Goal: Task Accomplishment & Management: Complete application form

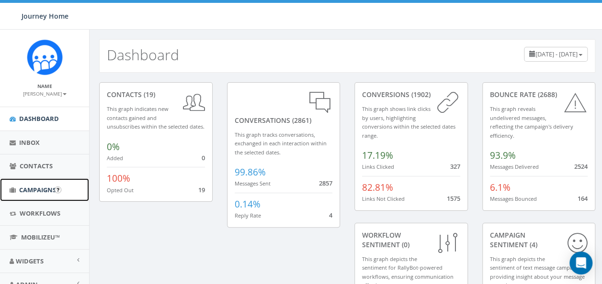
click at [36, 193] on link "Campaigns" at bounding box center [44, 190] width 89 height 23
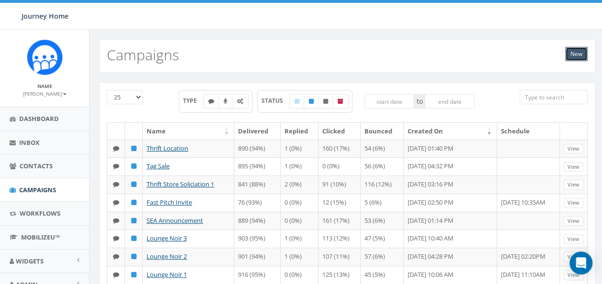
click at [576, 53] on link "New" at bounding box center [576, 54] width 22 height 14
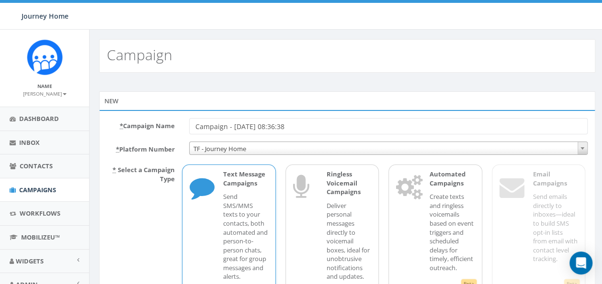
click at [333, 121] on input "Campaign - 10/14/2025, 08:36:38" at bounding box center [388, 126] width 398 height 16
click at [333, 121] on input "G" at bounding box center [388, 126] width 398 height 16
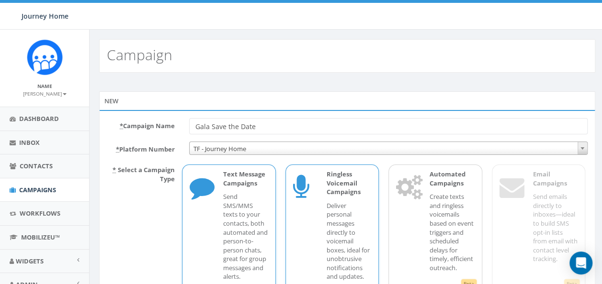
scroll to position [78, 0]
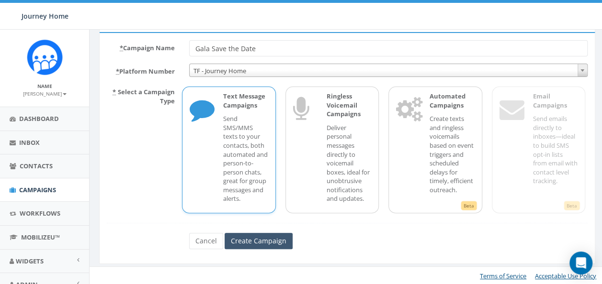
type input "Gala Save the Date"
click at [252, 238] on input "Create Campaign" at bounding box center [259, 241] width 68 height 16
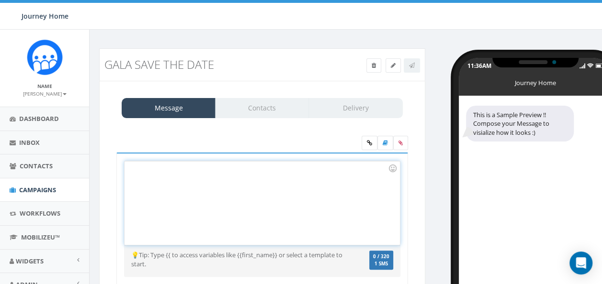
click at [219, 183] on div at bounding box center [261, 203] width 275 height 84
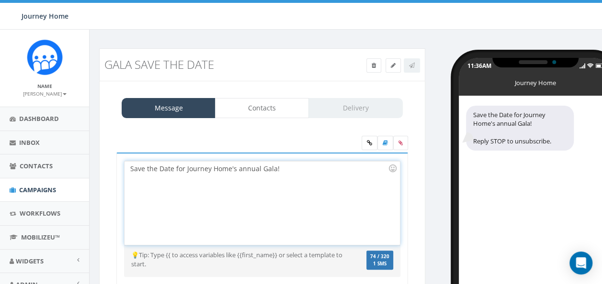
click at [291, 167] on div "Save the Date for Journey Home's annual Gala!" at bounding box center [261, 203] width 275 height 84
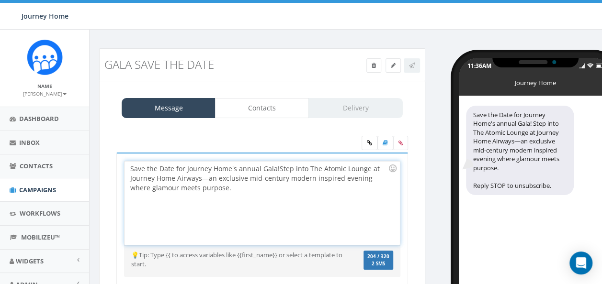
click at [277, 166] on div "Save the Date for Journey Home's annual Gala! Step into The Atomic Lounge at Jo…" at bounding box center [261, 203] width 275 height 84
click at [278, 168] on div "Save the Date for Journey Home's annual Gala! Step into The Atomic Lounge at Jo…" at bounding box center [261, 203] width 275 height 84
click at [277, 169] on div "Save the Date for Journey Home's annual Gala! Friday, March 27 Step into The At…" at bounding box center [261, 203] width 275 height 84
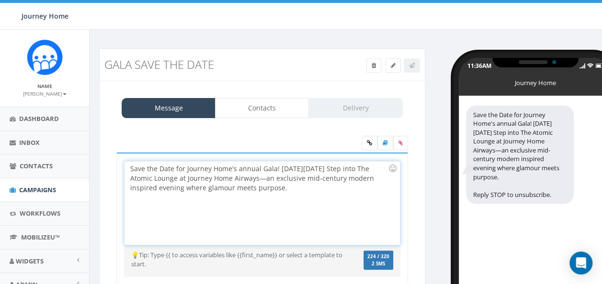
click at [341, 169] on div "Save the Date for Journey Home's annual Gala! On Friday, March 27 Step into The…" at bounding box center [261, 203] width 275 height 84
drag, startPoint x: 236, startPoint y: 167, endPoint x: 184, endPoint y: 164, distance: 51.8
click at [184, 164] on div "Save the Date for Journey Home's annual Gala! On Friday, March 27th, you'll ste…" at bounding box center [261, 203] width 275 height 84
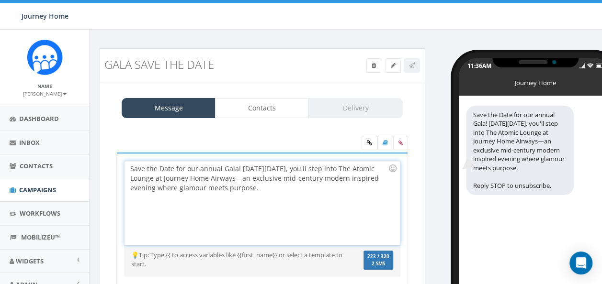
click at [226, 165] on div "Save the Date for our annual Gala! On Friday, March 27th, you'll step into The …" at bounding box center [261, 203] width 275 height 84
click at [289, 182] on div "Save the Date for our annual Gala! On Friday, March 27th, you'll step into The …" at bounding box center [261, 203] width 275 height 84
click at [263, 179] on div "Save the Date for our annual Gala! On Friday, March 27th, you'll step into The …" at bounding box center [261, 203] width 275 height 84
click at [289, 188] on div "Save the Date for our annual Gala! On Friday, March 27th, you'll step into The …" at bounding box center [261, 203] width 275 height 84
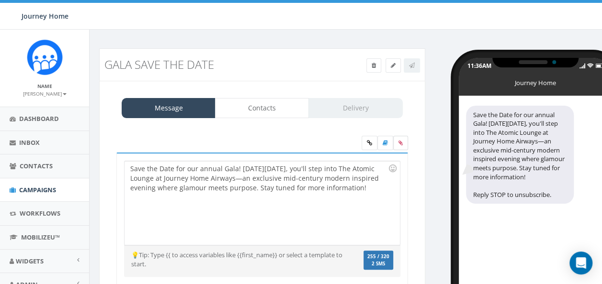
click at [397, 144] on label at bounding box center [400, 143] width 15 height 14
click at [0, 0] on input "file" at bounding box center [0, 0] width 0 height 0
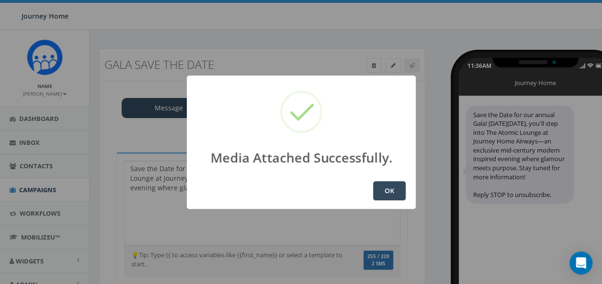
click at [382, 191] on button "OK" at bounding box center [389, 190] width 33 height 19
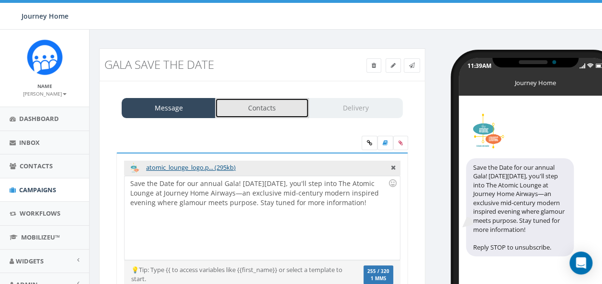
click at [257, 109] on link "Contacts" at bounding box center [262, 108] width 94 height 20
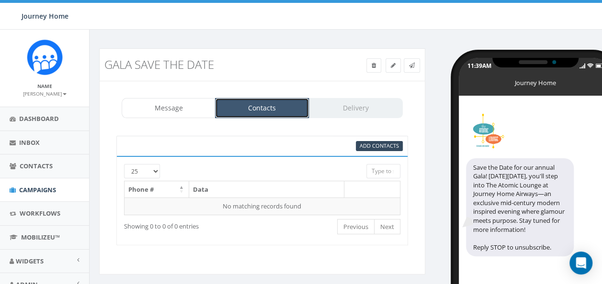
scroll to position [61, 0]
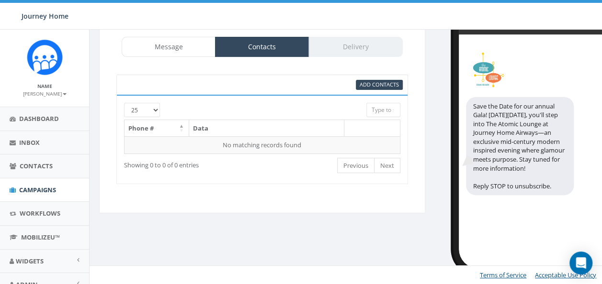
click at [364, 43] on div "Message Contacts Delivery" at bounding box center [262, 47] width 281 height 20
click at [364, 82] on span "Add Contacts" at bounding box center [379, 84] width 39 height 7
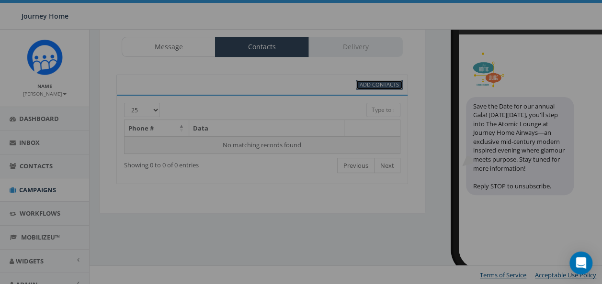
select select
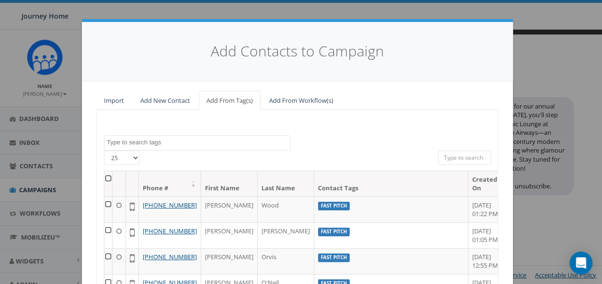
click at [105, 178] on th at bounding box center [108, 183] width 8 height 25
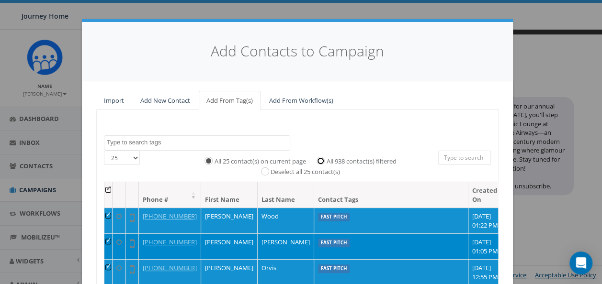
click at [320, 159] on input "All 938 contact(s) filtered" at bounding box center [323, 160] width 6 height 6
radio input "true"
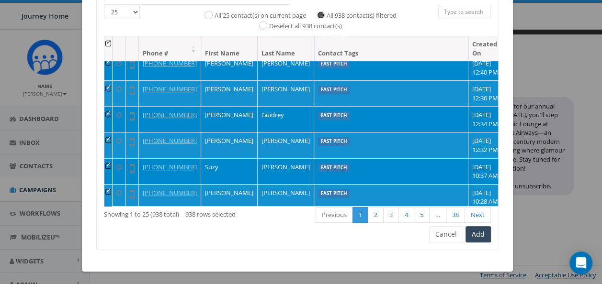
scroll to position [189, 0]
click at [476, 238] on button "Add" at bounding box center [477, 234] width 25 height 16
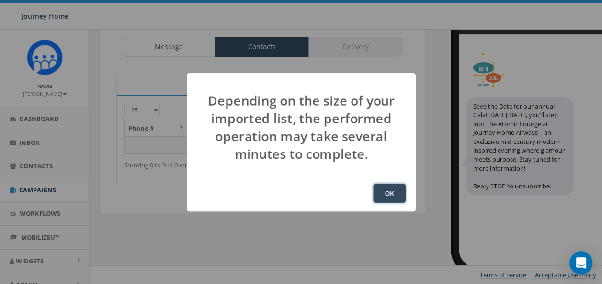
click at [396, 190] on button "OK" at bounding box center [389, 193] width 33 height 19
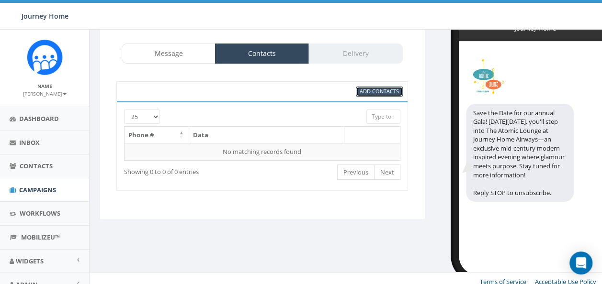
click at [367, 92] on span "Add Contacts" at bounding box center [379, 91] width 39 height 7
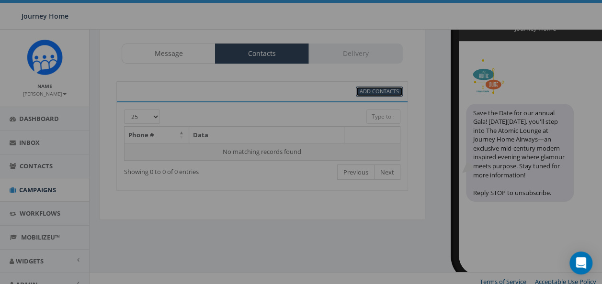
select select
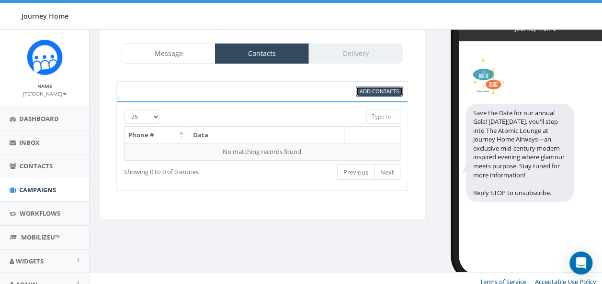
click at [365, 91] on span "Add Contacts" at bounding box center [379, 91] width 39 height 7
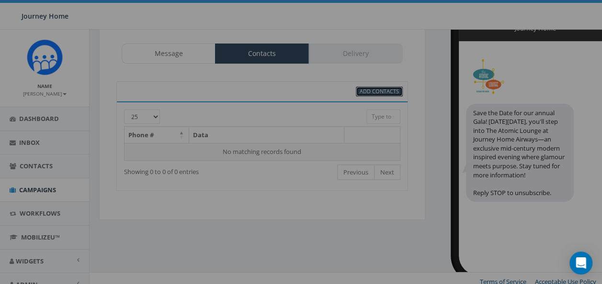
select select
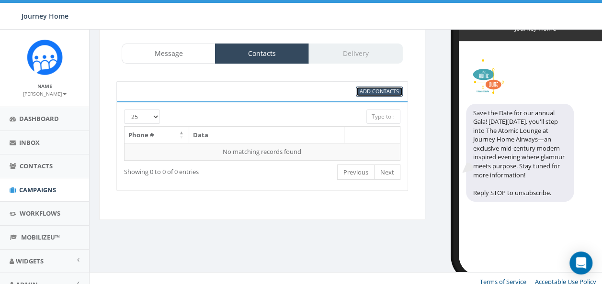
click at [365, 91] on span "Add Contacts" at bounding box center [379, 91] width 39 height 7
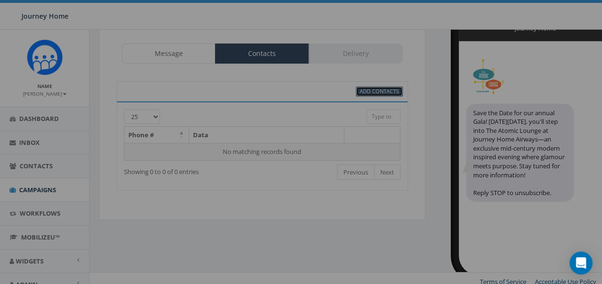
select select
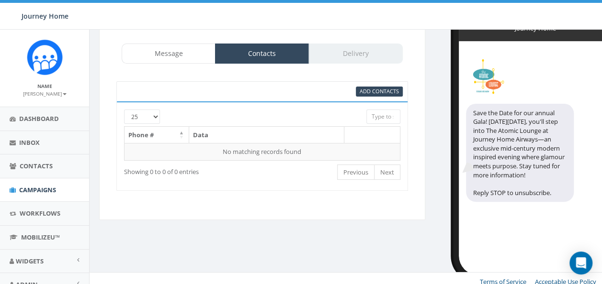
click at [351, 47] on div "Message Contacts Delivery" at bounding box center [262, 54] width 281 height 20
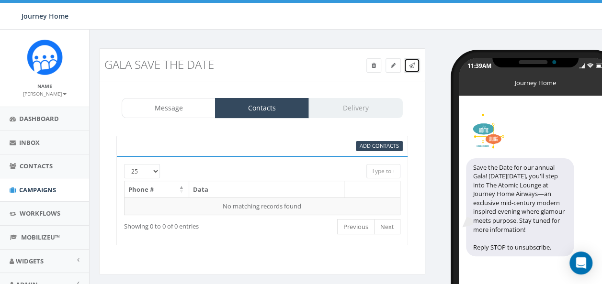
click at [416, 69] on link at bounding box center [412, 65] width 16 height 14
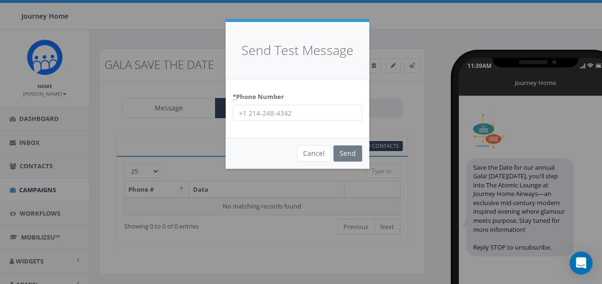
click at [336, 118] on input "* Phone Number" at bounding box center [297, 113] width 129 height 16
type input "2036718962"
click at [351, 155] on input "Send" at bounding box center [347, 154] width 29 height 16
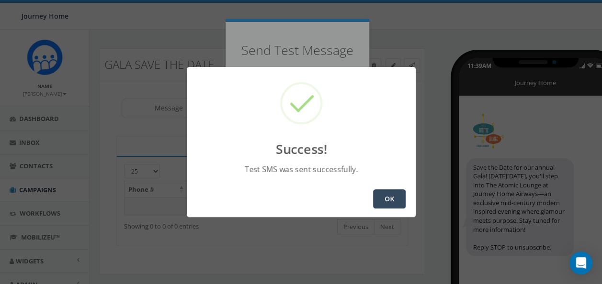
click at [388, 198] on button "OK" at bounding box center [389, 199] width 33 height 19
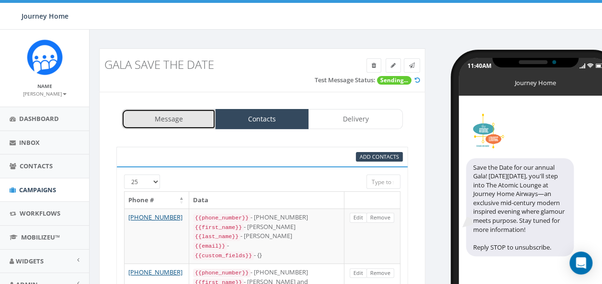
click at [170, 111] on link "Message" at bounding box center [169, 119] width 94 height 20
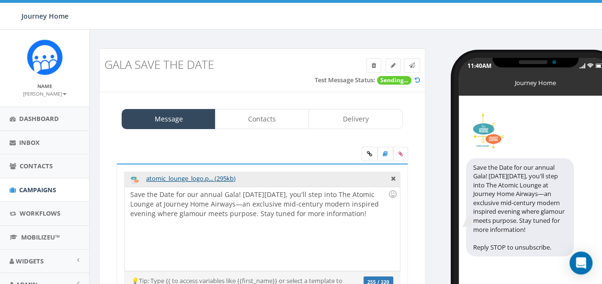
click at [264, 202] on div "Save the Date for our annual Gala! [DATE][DATE], you'll step into The Atomic Lo…" at bounding box center [261, 229] width 275 height 84
click at [282, 212] on div "Save the Date for our annual Gala! On Friday, March 27th, you'll step into The …" at bounding box center [261, 229] width 275 height 84
drag, startPoint x: 387, startPoint y: 212, endPoint x: 283, endPoint y: 209, distance: 103.9
click at [283, 209] on div "Save the Date for our annual Gala! On Friday, March 27th, you'll step into The …" at bounding box center [261, 229] width 275 height 84
click at [189, 191] on div "Save the Date for our annual Gala! On Friday, March 27th, you'll step into The …" at bounding box center [261, 229] width 275 height 84
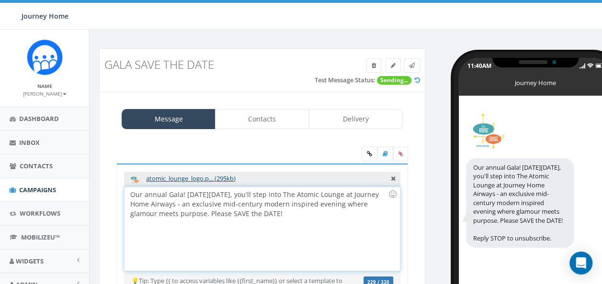
click at [188, 191] on div "Our annual Gala! On Friday, March 27th, you'll step into The Atomic Lounge at J…" at bounding box center [261, 229] width 275 height 84
click at [309, 193] on div "Our annual Gala will be held on Friday, March 27th, you'll step into The Atomic…" at bounding box center [261, 229] width 275 height 84
click at [142, 191] on div "Our annual Gala will be held on Friday, March 27th. step into The Atomic Lounge…" at bounding box center [261, 229] width 275 height 84
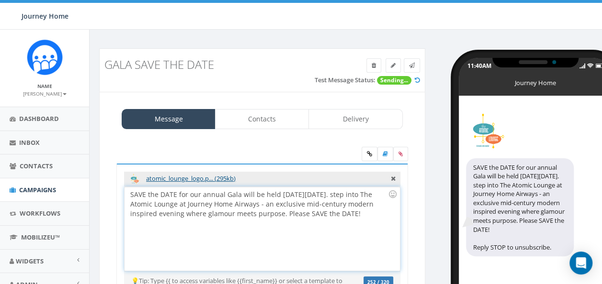
click at [237, 194] on div "SAVE the DATE for our annual Gala will be held on Friday, March 27th. step into…" at bounding box center [261, 229] width 275 height 84
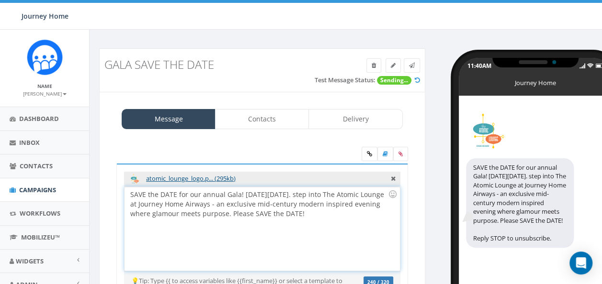
click at [313, 192] on div "SAVE the DATE for our annual Gala! On Friday, March 27th. step into The Atomic …" at bounding box center [261, 229] width 275 height 84
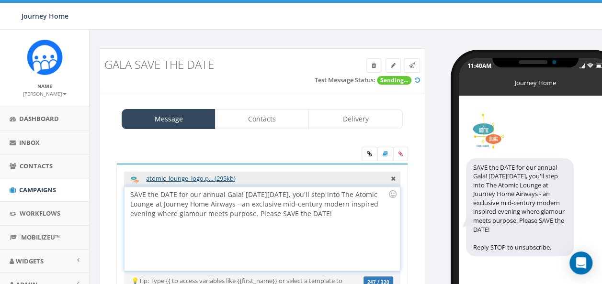
click at [358, 211] on div "SAVE the DATE for our annual Gala! On Friday, March 27th, you'll step into The …" at bounding box center [261, 229] width 275 height 84
click at [399, 153] on icon at bounding box center [400, 154] width 4 height 6
click at [0, 0] on input "file" at bounding box center [0, 0] width 0 height 0
click at [366, 155] on link at bounding box center [369, 154] width 16 height 14
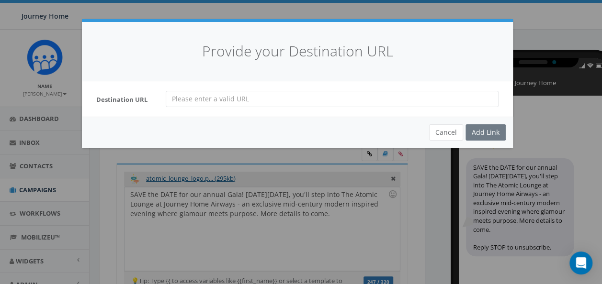
click at [200, 102] on input "url" at bounding box center [332, 99] width 333 height 16
paste input "https://journeyhomect.org/sponsorships/"
type input "https://journeyhomect.org/sponsorships/"
click at [476, 132] on div "Add Link" at bounding box center [485, 132] width 40 height 16
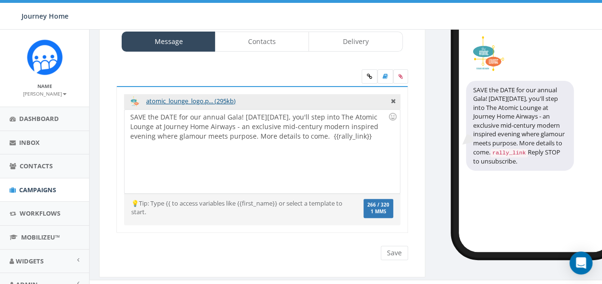
scroll to position [78, 0]
click at [394, 247] on input "Save" at bounding box center [394, 253] width 27 height 14
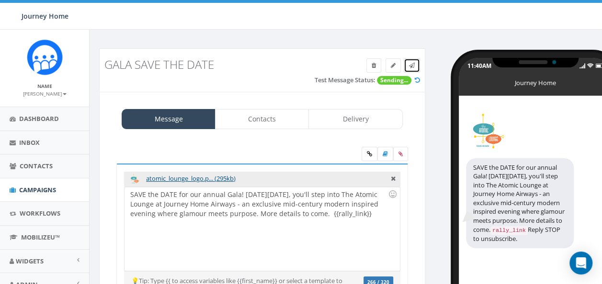
click at [412, 64] on icon at bounding box center [412, 66] width 6 height 6
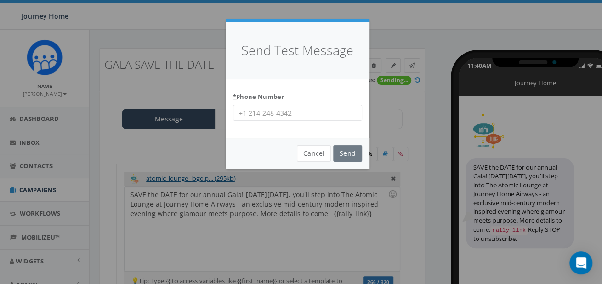
click at [297, 118] on input "* Phone Number" at bounding box center [297, 113] width 129 height 16
type input "2036718962"
click at [345, 154] on input "Send" at bounding box center [347, 154] width 29 height 16
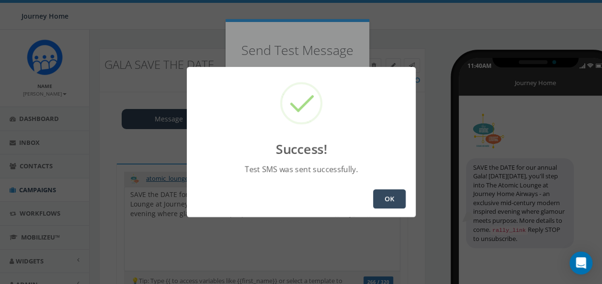
drag, startPoint x: 380, startPoint y: 199, endPoint x: 375, endPoint y: 200, distance: 5.0
click at [375, 200] on button "OK" at bounding box center [389, 199] width 33 height 19
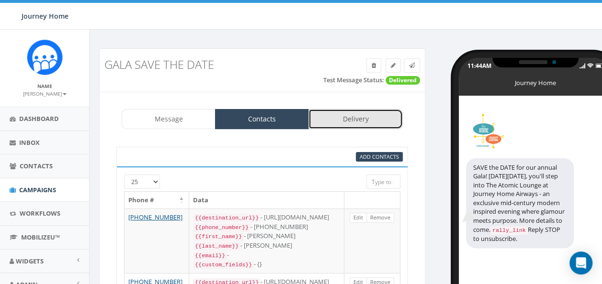
click at [364, 119] on link "Delivery" at bounding box center [355, 119] width 94 height 20
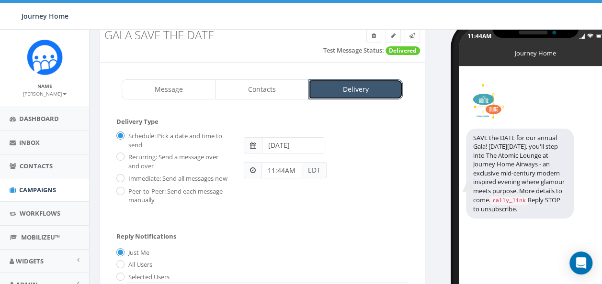
scroll to position [29, 0]
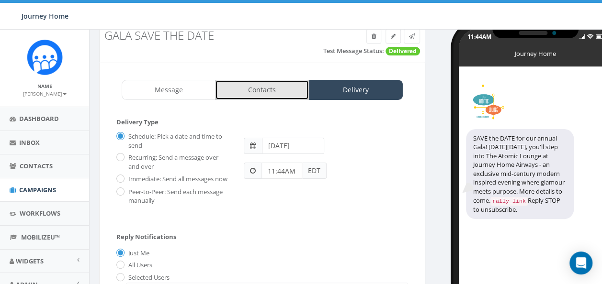
click at [270, 87] on link "Contacts" at bounding box center [262, 90] width 94 height 20
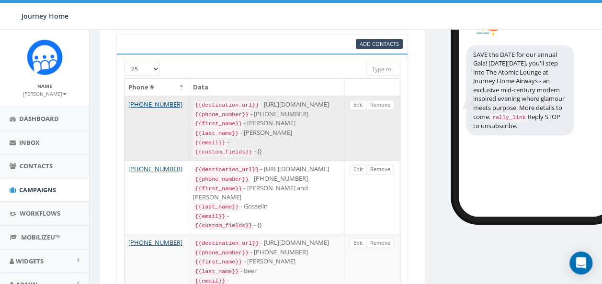
scroll to position [0, 0]
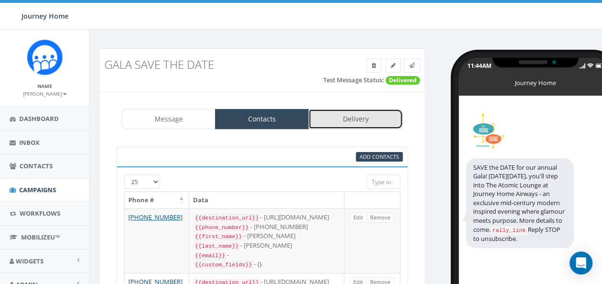
click at [340, 118] on link "Delivery" at bounding box center [355, 119] width 94 height 20
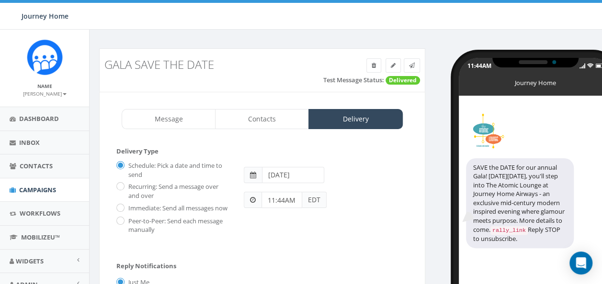
click at [252, 177] on span at bounding box center [253, 175] width 6 height 7
click at [253, 174] on span at bounding box center [253, 175] width 6 height 7
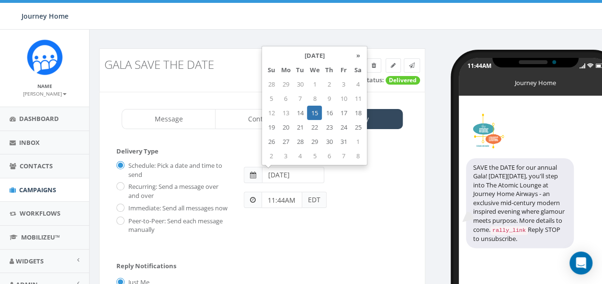
click at [281, 172] on input "[DATE]" at bounding box center [293, 175] width 62 height 16
click at [301, 113] on td "14" at bounding box center [299, 113] width 14 height 14
type input "2025-10-14"
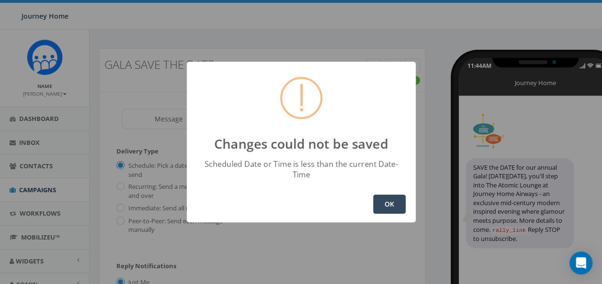
click at [378, 199] on button "OK" at bounding box center [389, 204] width 33 height 19
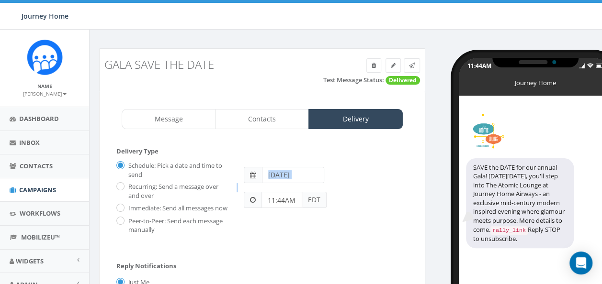
drag, startPoint x: 378, startPoint y: 199, endPoint x: 289, endPoint y: 177, distance: 92.3
click at [289, 177] on div "S M T W T F S 2025-10-14 11:44AM EDT" at bounding box center [325, 183] width 179 height 50
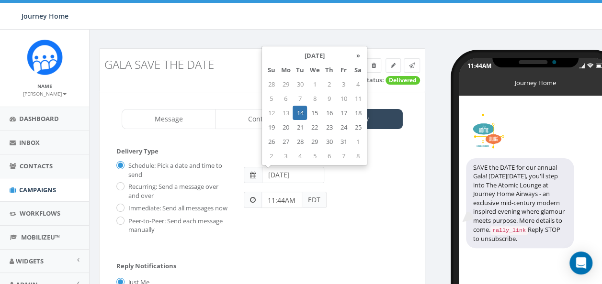
click at [298, 176] on input "2025-10-14" at bounding box center [293, 175] width 62 height 16
click at [297, 113] on td "14" at bounding box center [299, 113] width 14 height 14
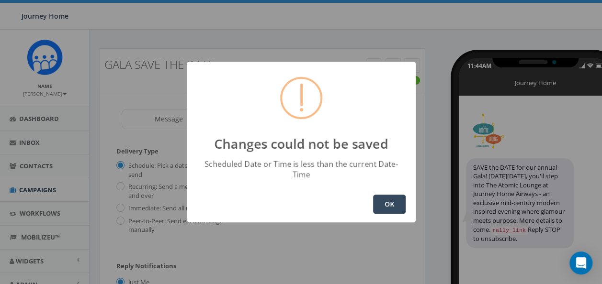
click at [392, 195] on button "OK" at bounding box center [389, 204] width 33 height 19
click at [386, 205] on button "OK" at bounding box center [389, 204] width 33 height 19
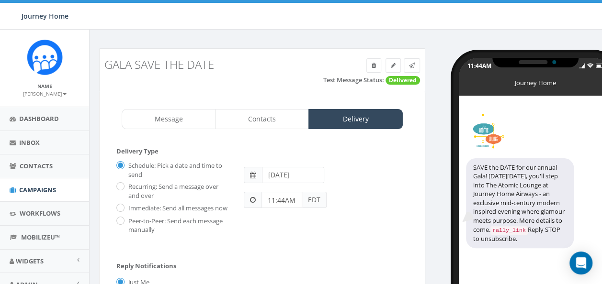
click at [254, 198] on span at bounding box center [253, 200] width 6 height 7
click at [276, 194] on input "11:44AM" at bounding box center [281, 200] width 41 height 16
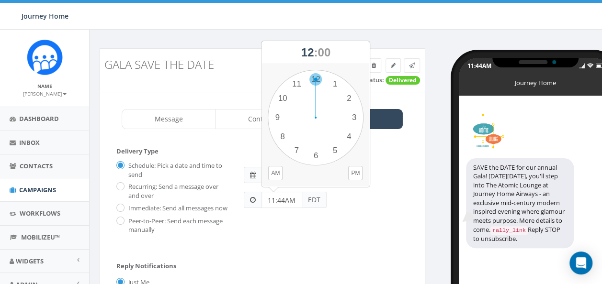
click at [317, 78] on div "1 2 3 4 5 6 7 8 9 10 11 12 00 05 10 15 20 25 30 35 40 45 50 55" at bounding box center [316, 118] width 96 height 96
click at [332, 80] on div "1 2 3 4 5 6 7 8 9 10 11 12 00 05 10 15 20 25 30 35 40 45 50 55" at bounding box center [316, 118] width 96 height 96
type input "12:05PM"
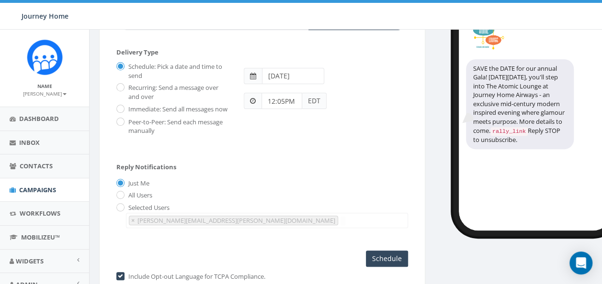
scroll to position [159, 0]
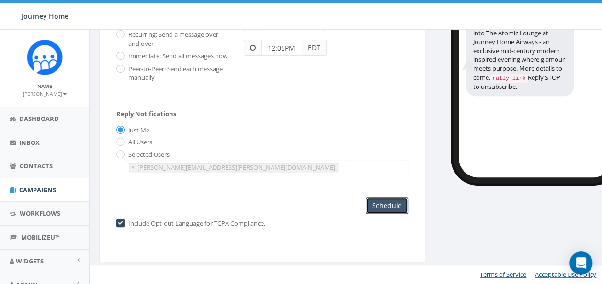
click at [384, 209] on input "Schedule" at bounding box center [387, 206] width 42 height 16
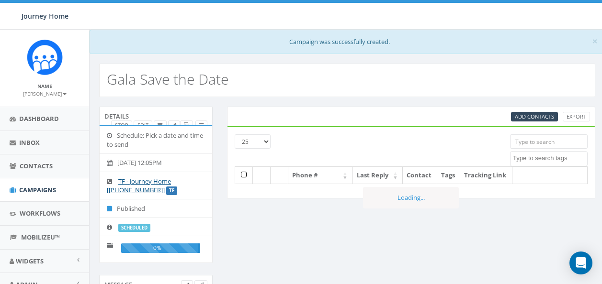
select select
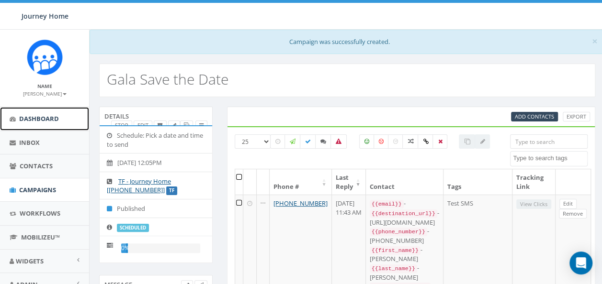
click at [39, 120] on span "Dashboard" at bounding box center [39, 118] width 40 height 9
